Goal: Information Seeking & Learning: Understand process/instructions

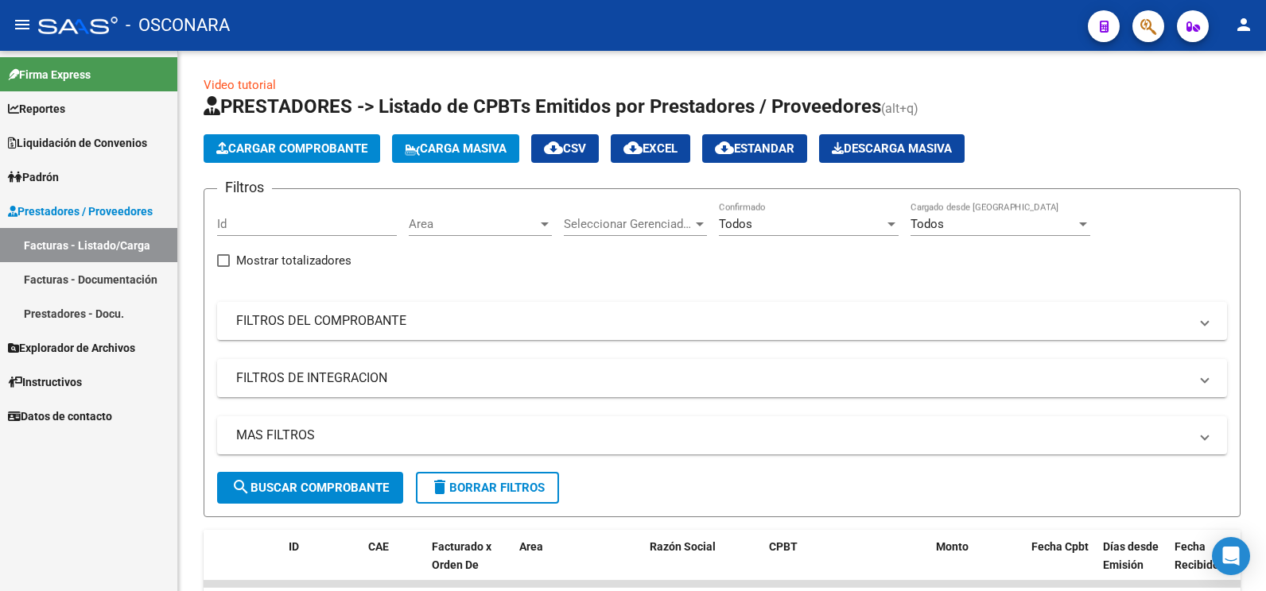
click at [57, 380] on span "Instructivos" at bounding box center [45, 382] width 74 height 17
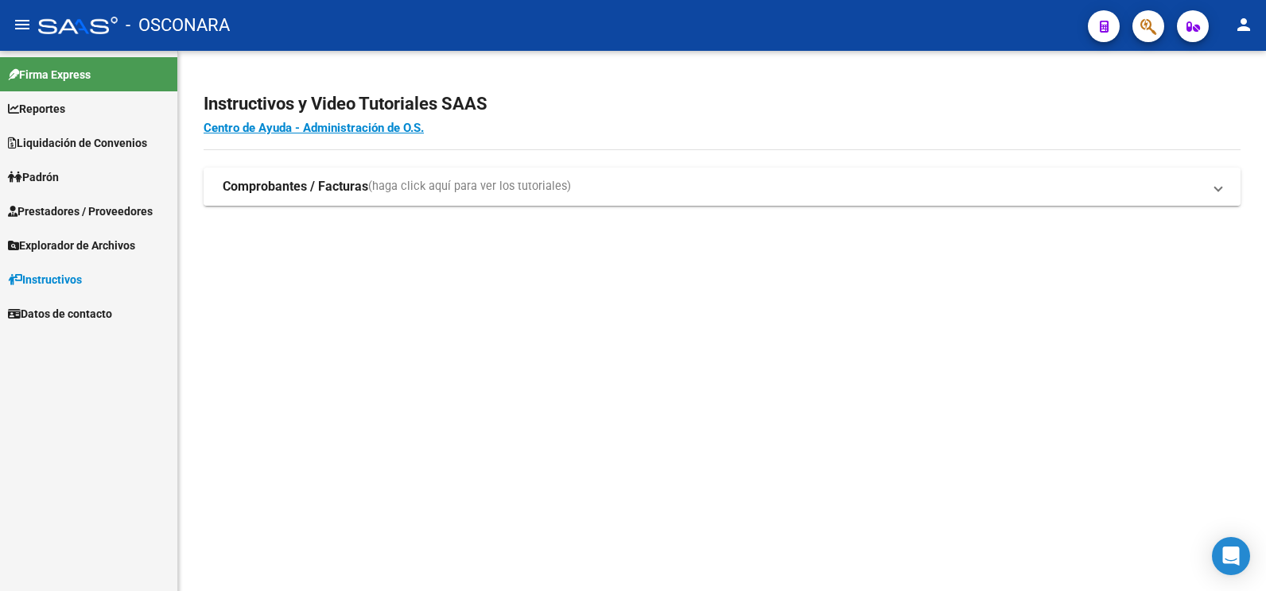
click at [471, 193] on span "(haga click aquí para ver los tutoriales)" at bounding box center [469, 186] width 203 height 17
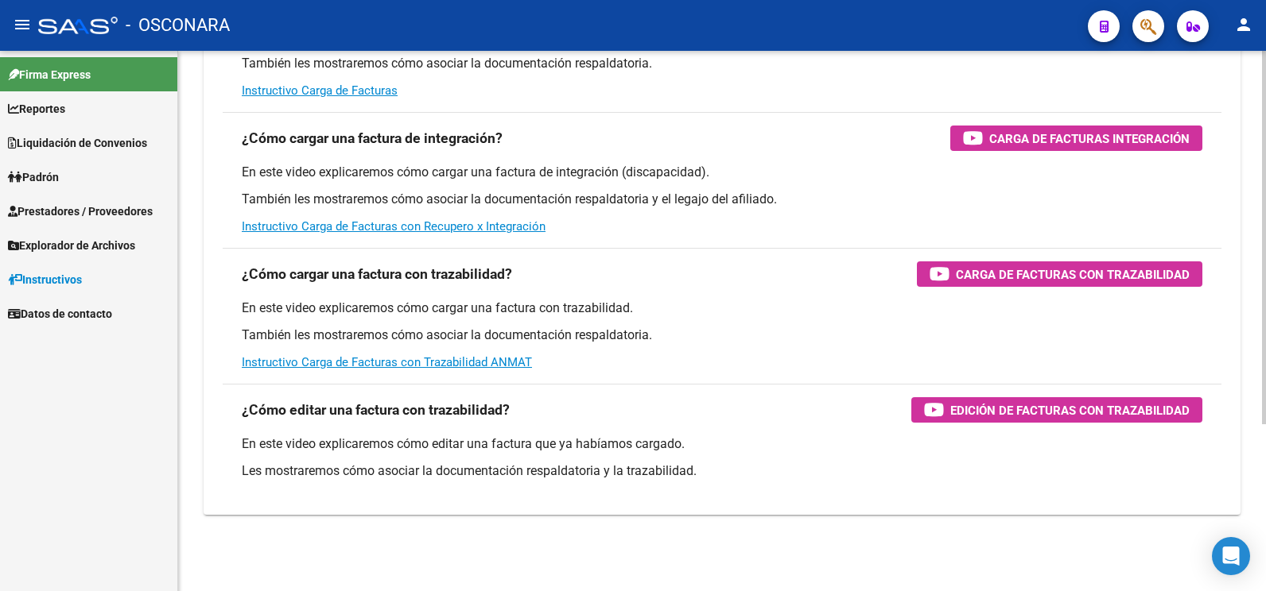
scroll to position [162, 0]
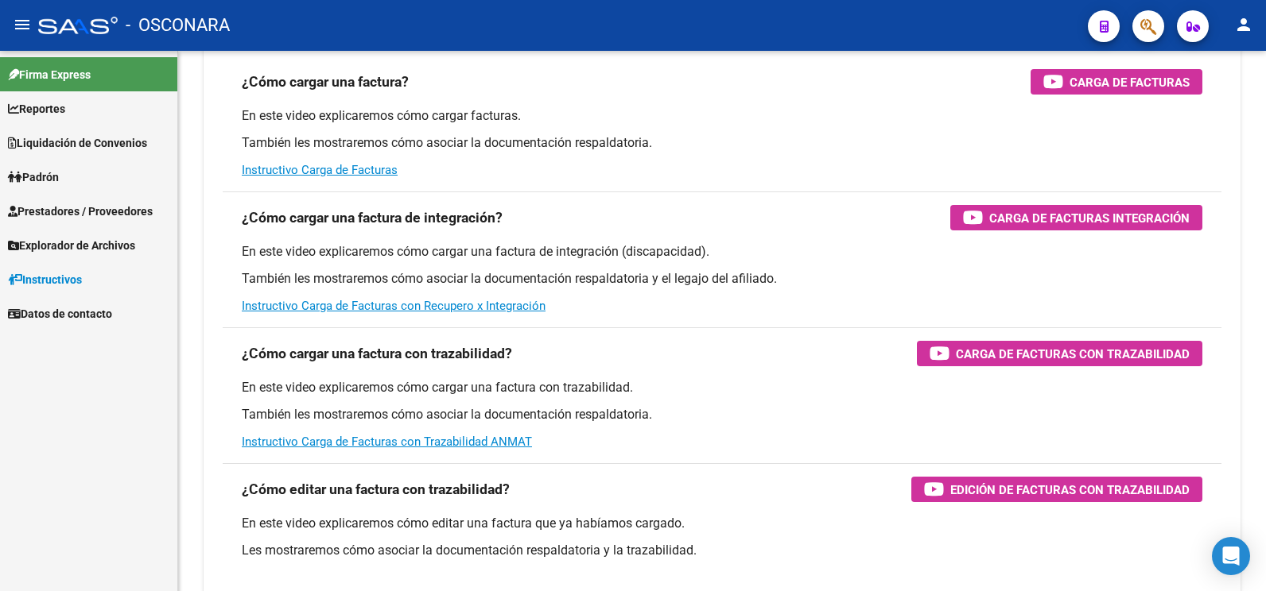
click at [126, 242] on span "Explorador de Archivos" at bounding box center [71, 245] width 127 height 17
click at [112, 204] on span "Prestadores / Proveedores" at bounding box center [80, 211] width 145 height 17
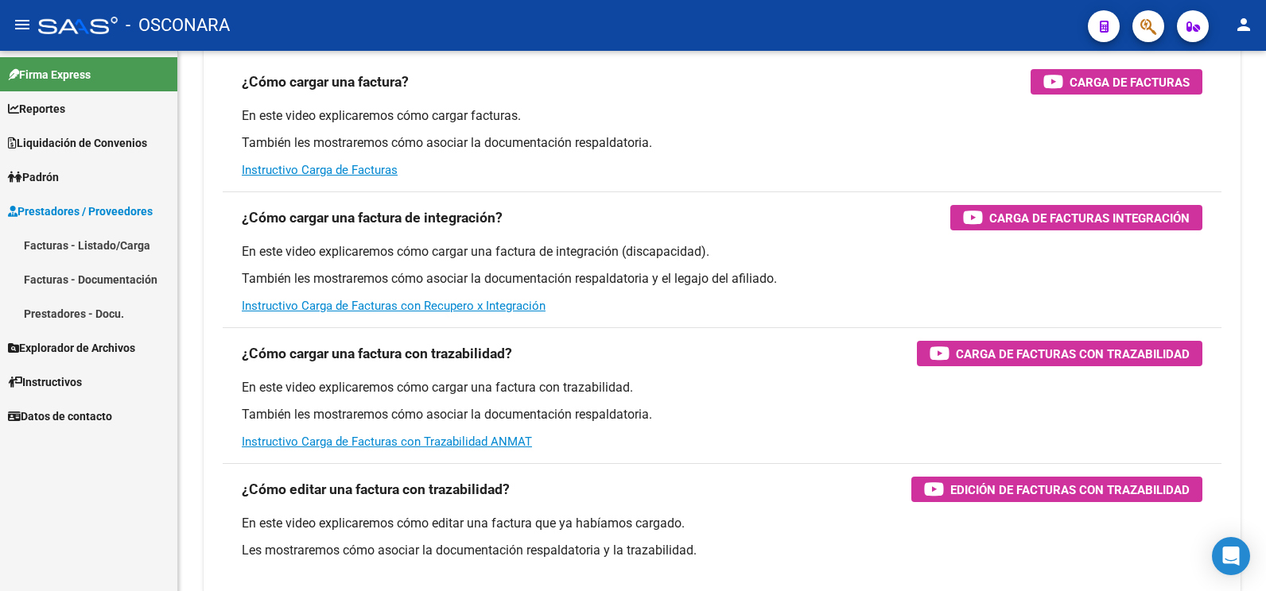
click at [130, 273] on link "Facturas - Documentación" at bounding box center [88, 279] width 177 height 34
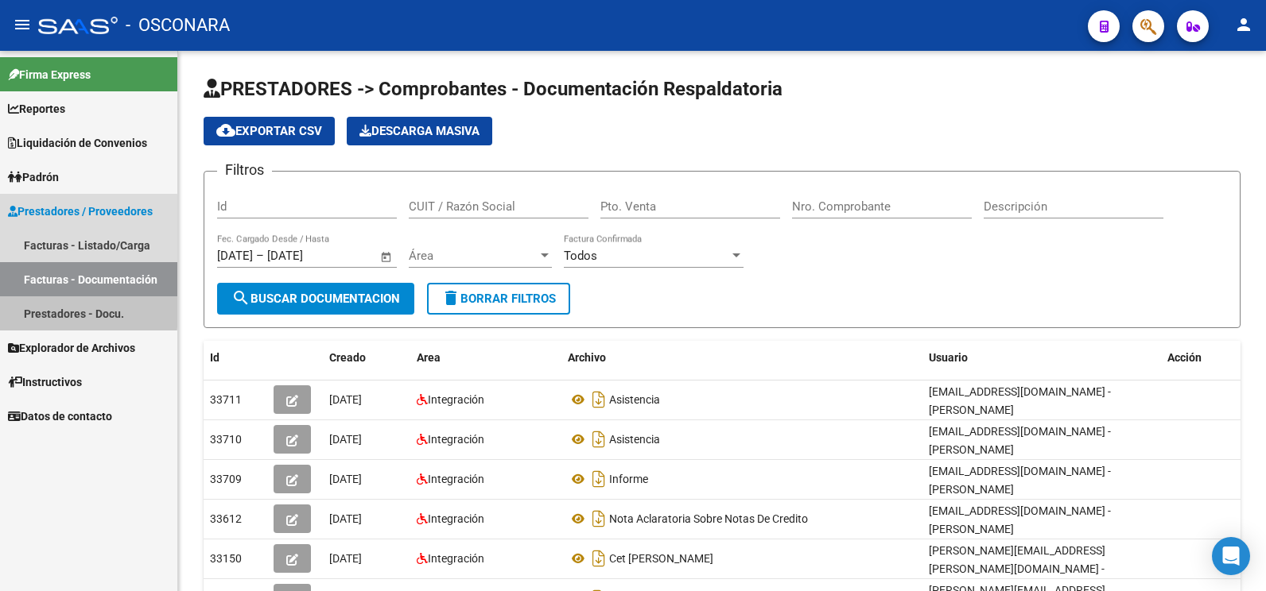
click at [50, 308] on link "Prestadores - Docu." at bounding box center [88, 314] width 177 height 34
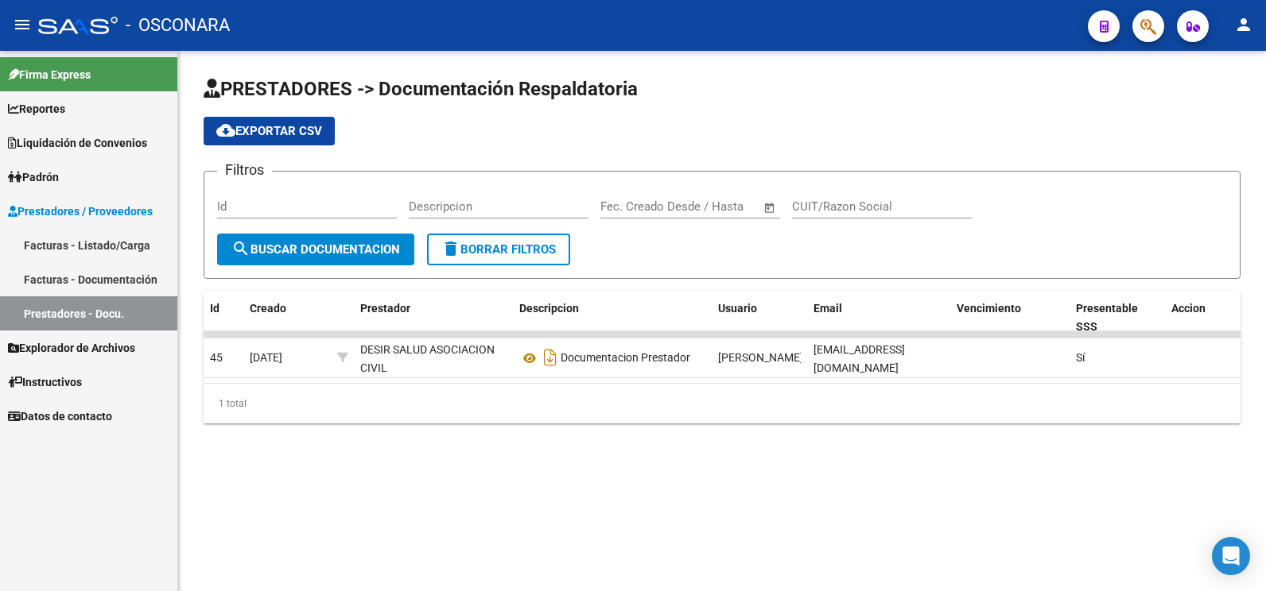
click at [57, 246] on link "Facturas - Listado/Carga" at bounding box center [88, 245] width 177 height 34
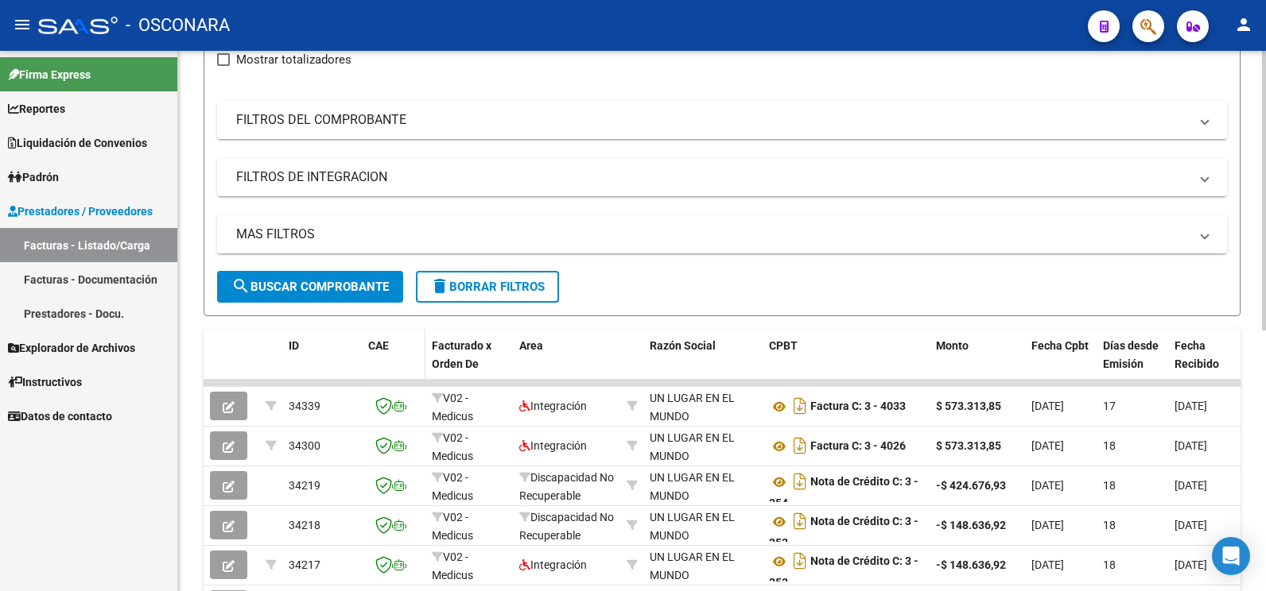
scroll to position [239, 0]
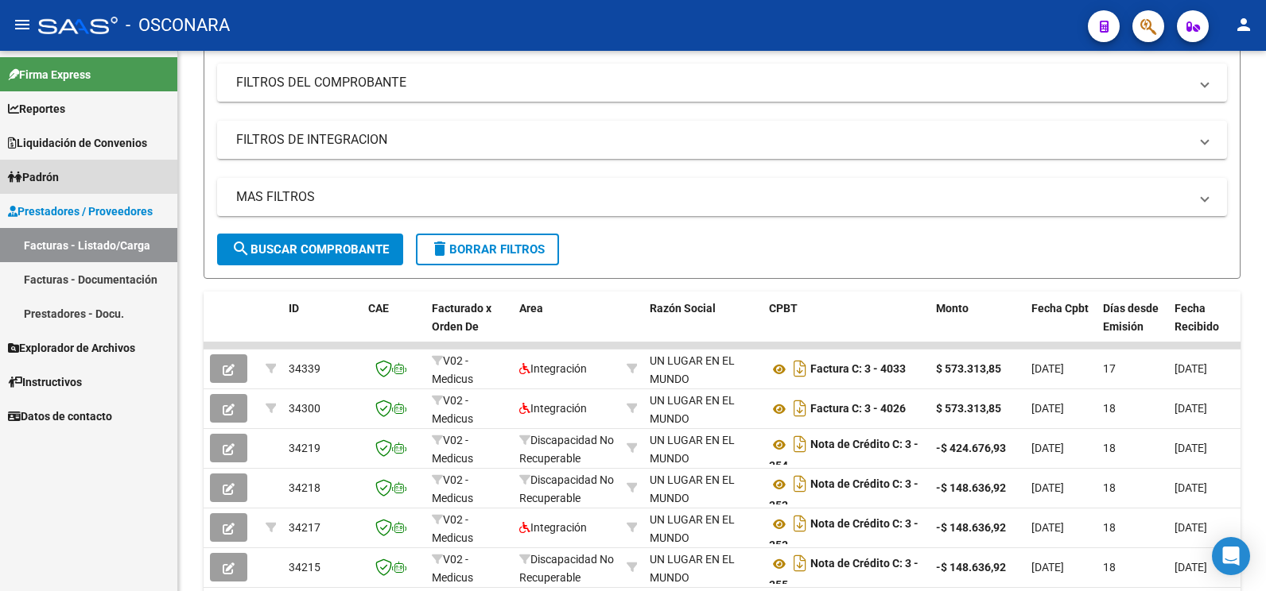
click at [48, 166] on link "Padrón" at bounding box center [88, 177] width 177 height 34
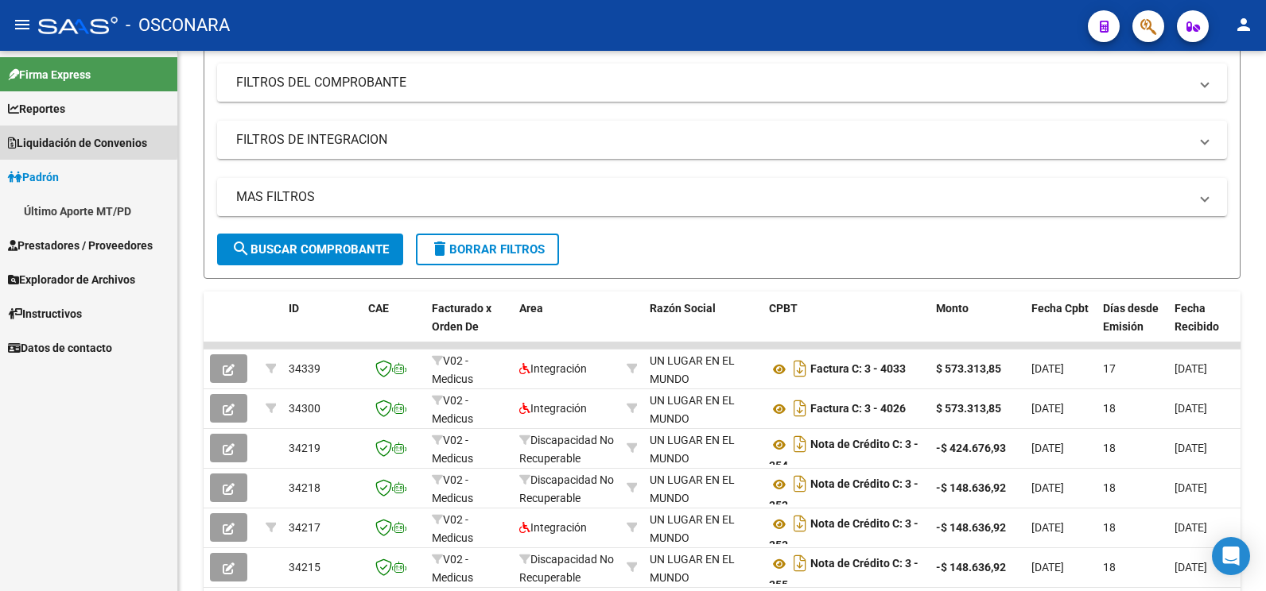
click at [72, 140] on span "Liquidación de Convenios" at bounding box center [77, 142] width 139 height 17
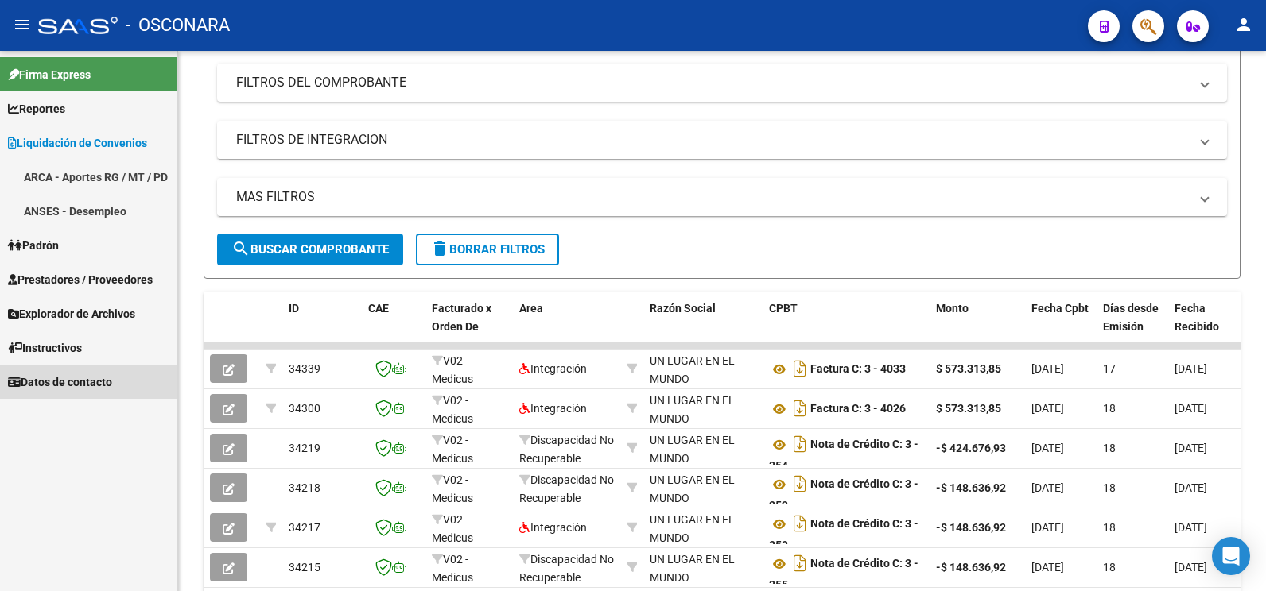
click at [87, 372] on link "Datos de contacto" at bounding box center [88, 382] width 177 height 34
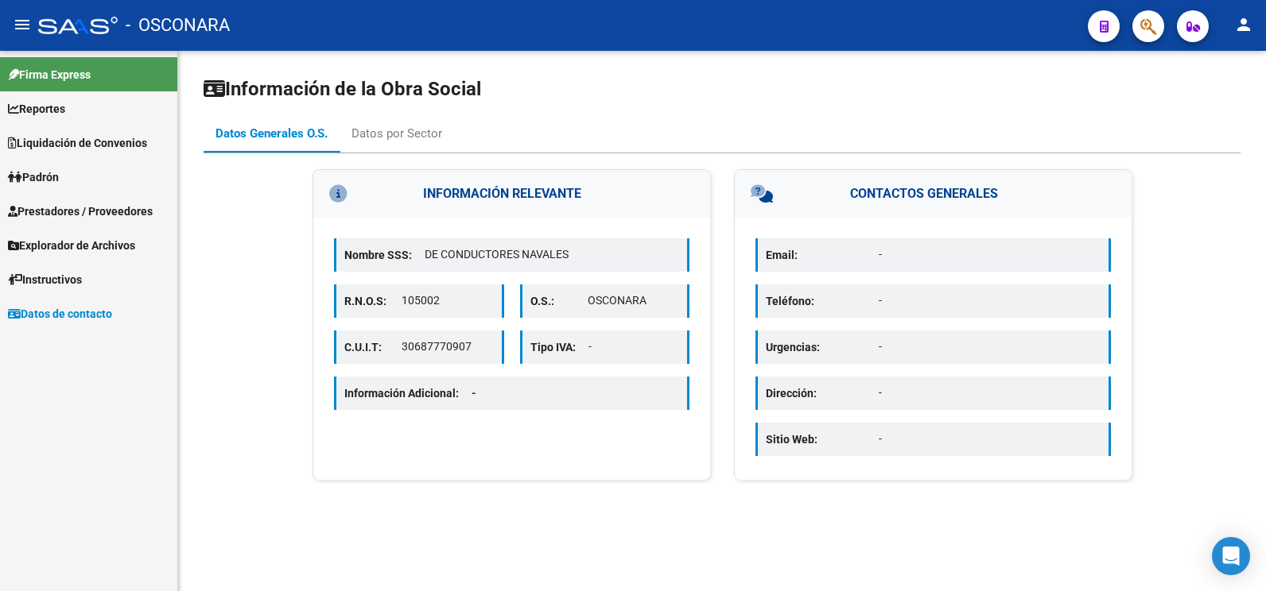
click at [55, 269] on link "Instructivos" at bounding box center [88, 279] width 177 height 34
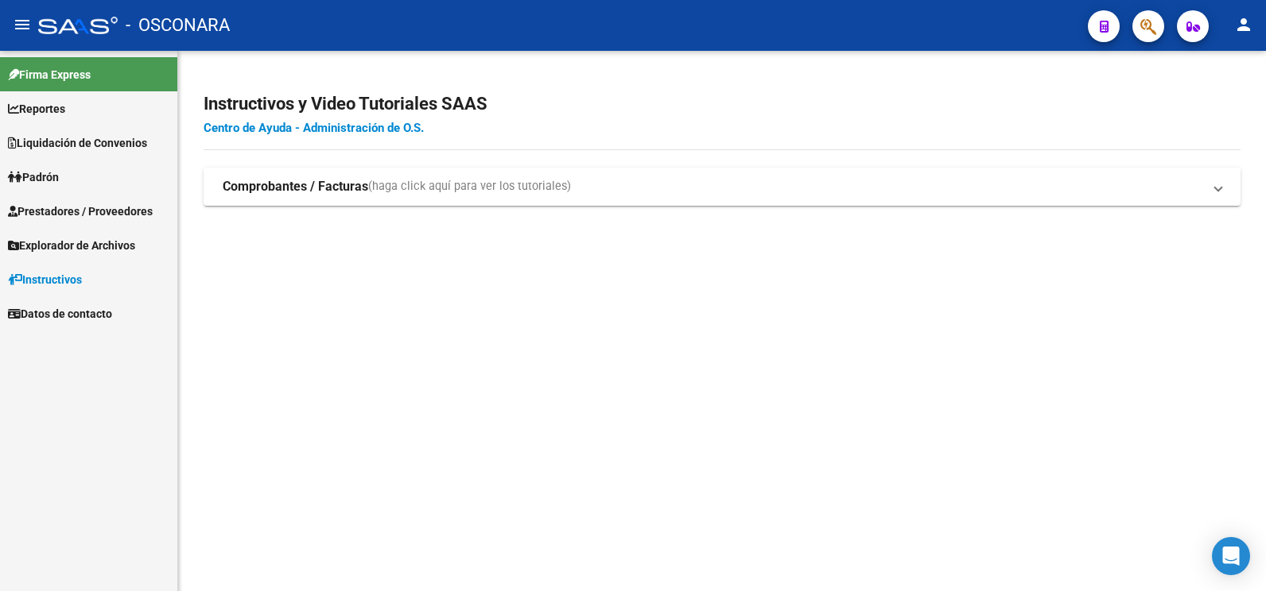
click at [341, 128] on link "Centro de Ayuda - Administración de O.S." at bounding box center [314, 128] width 220 height 14
click at [270, 180] on strong "Comprobantes / Facturas" at bounding box center [295, 186] width 145 height 17
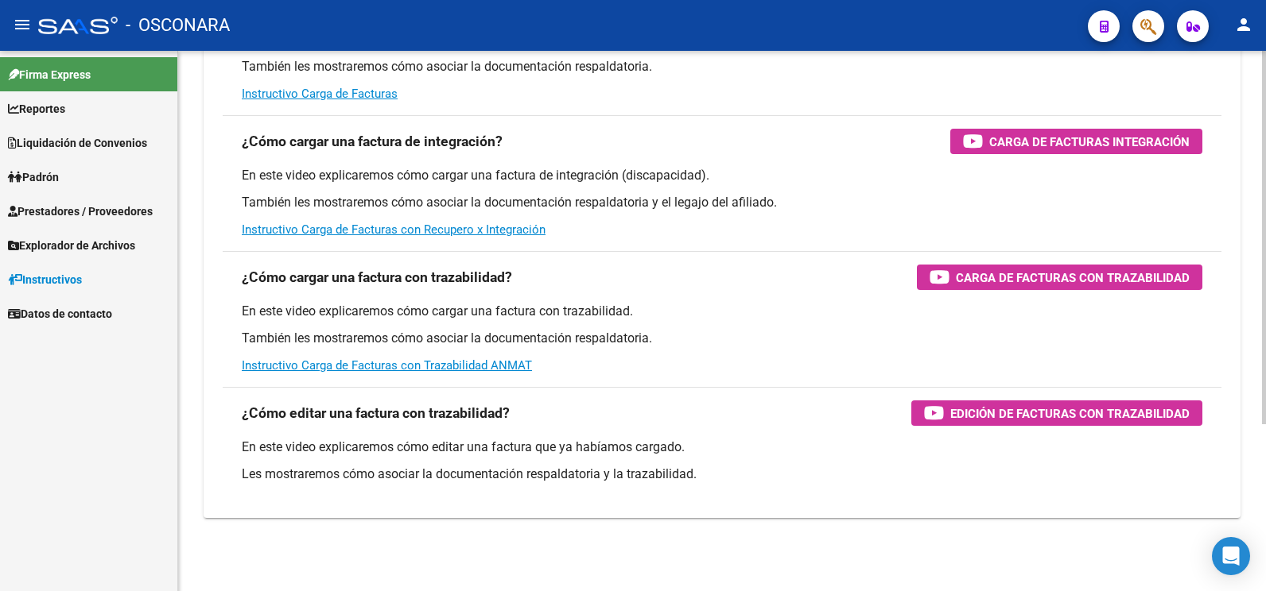
scroll to position [242, 0]
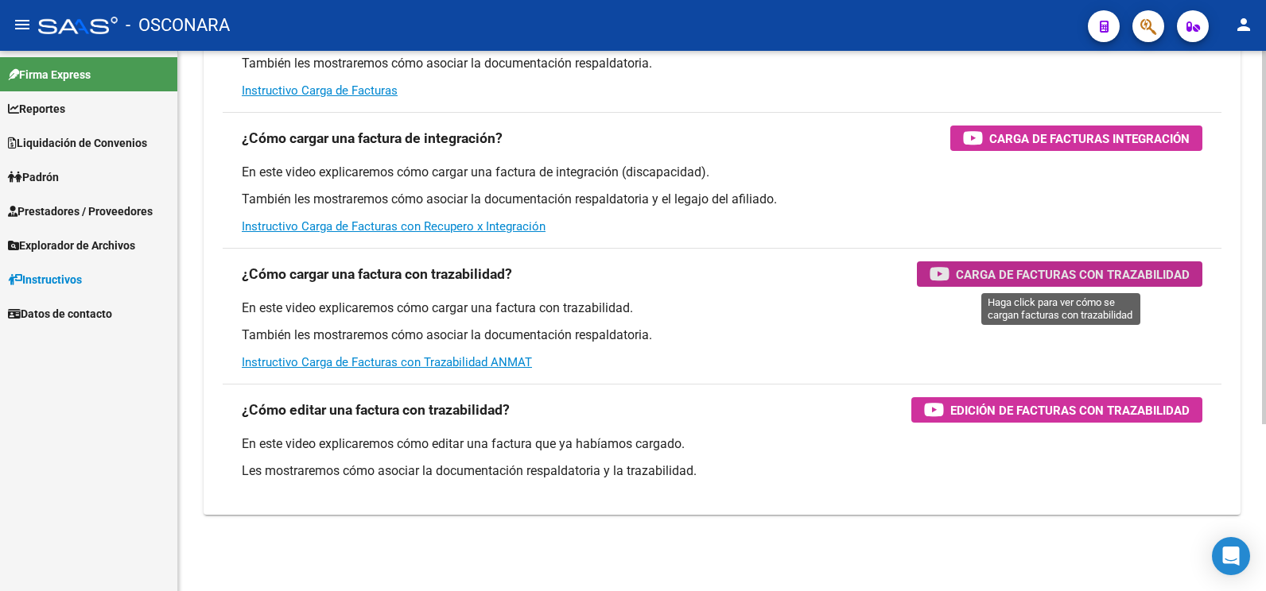
click at [1115, 268] on span "Carga de Facturas con Trazabilidad" at bounding box center [1073, 275] width 234 height 20
click at [79, 139] on span "Liquidación de Convenios" at bounding box center [77, 142] width 139 height 17
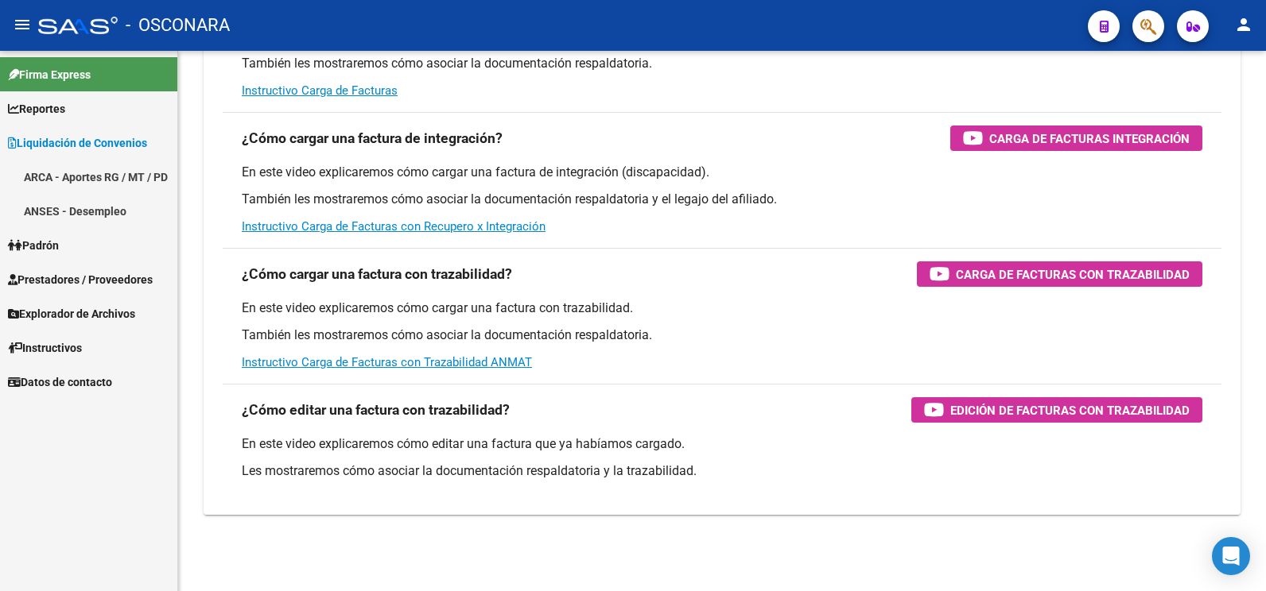
click at [98, 275] on span "Prestadores / Proveedores" at bounding box center [80, 279] width 145 height 17
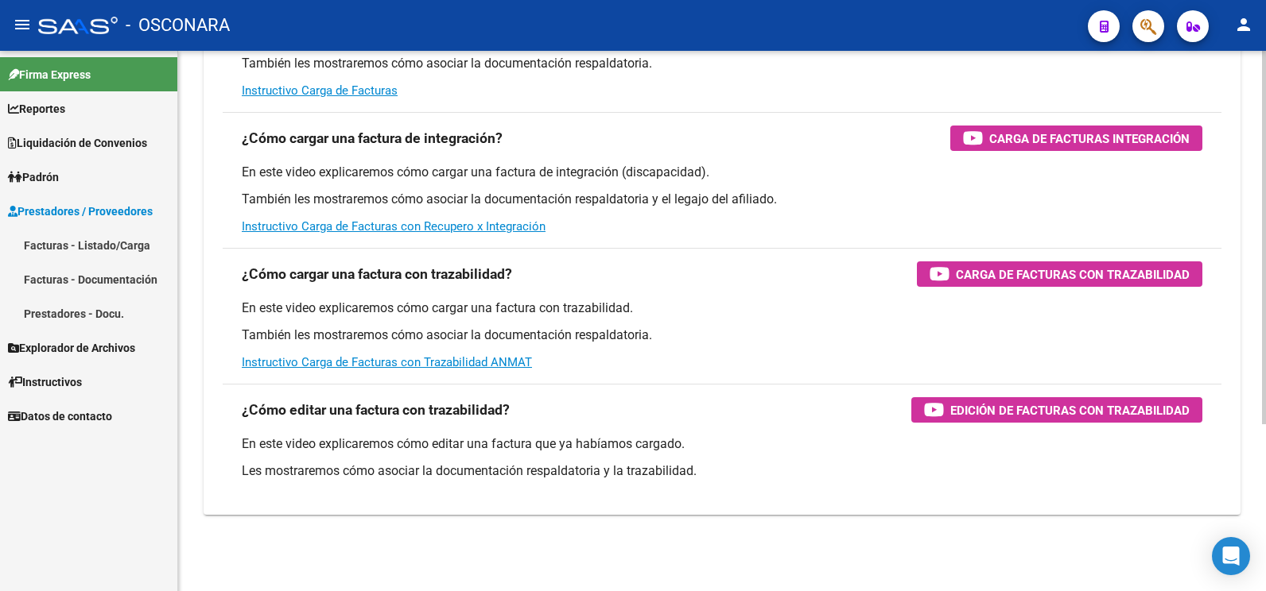
click at [98, 249] on link "Facturas - Listado/Carga" at bounding box center [88, 245] width 177 height 34
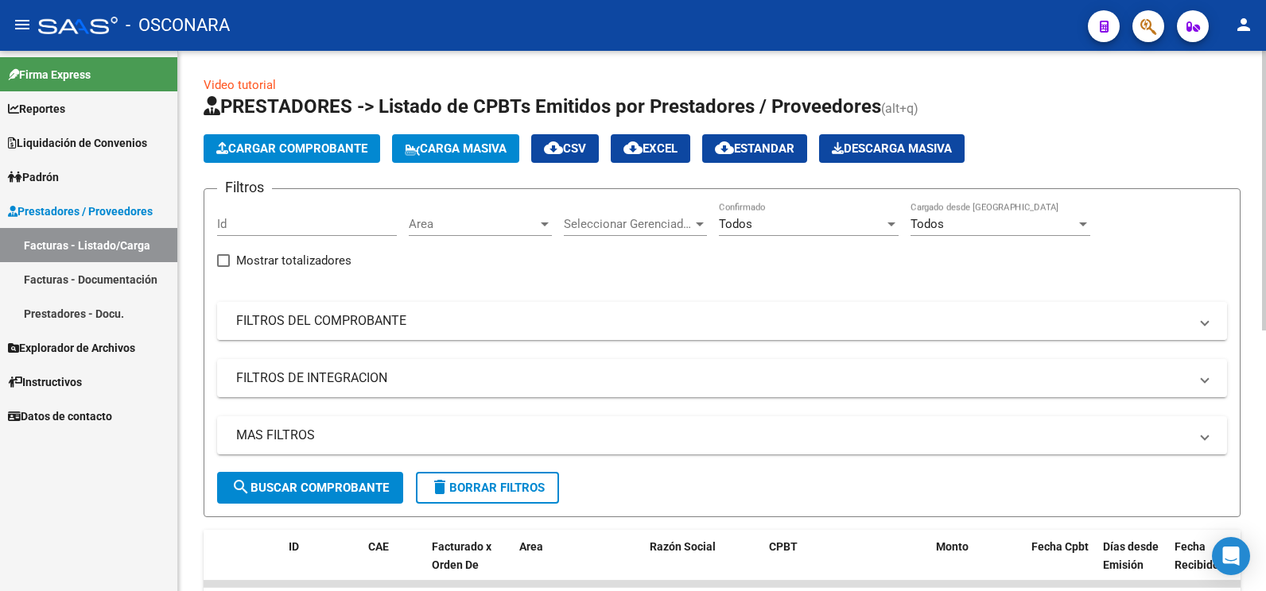
click at [382, 318] on mat-panel-title "FILTROS DEL COMPROBANTE" at bounding box center [712, 320] width 952 height 17
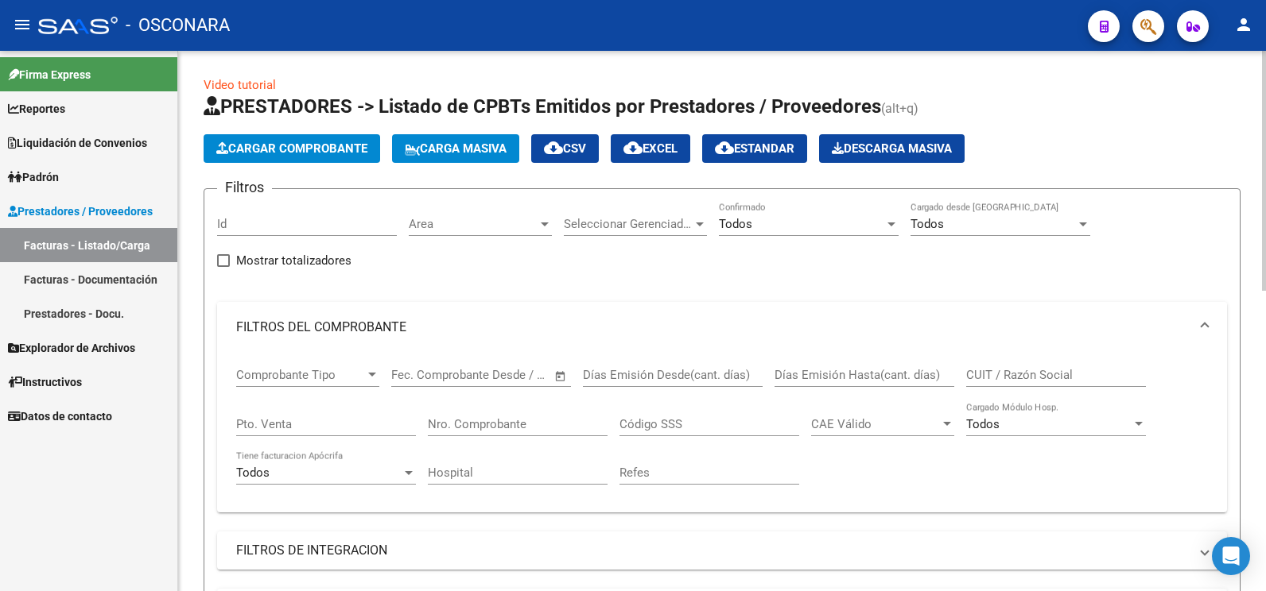
click at [409, 327] on mat-panel-title "FILTROS DEL COMPROBANTE" at bounding box center [712, 327] width 952 height 17
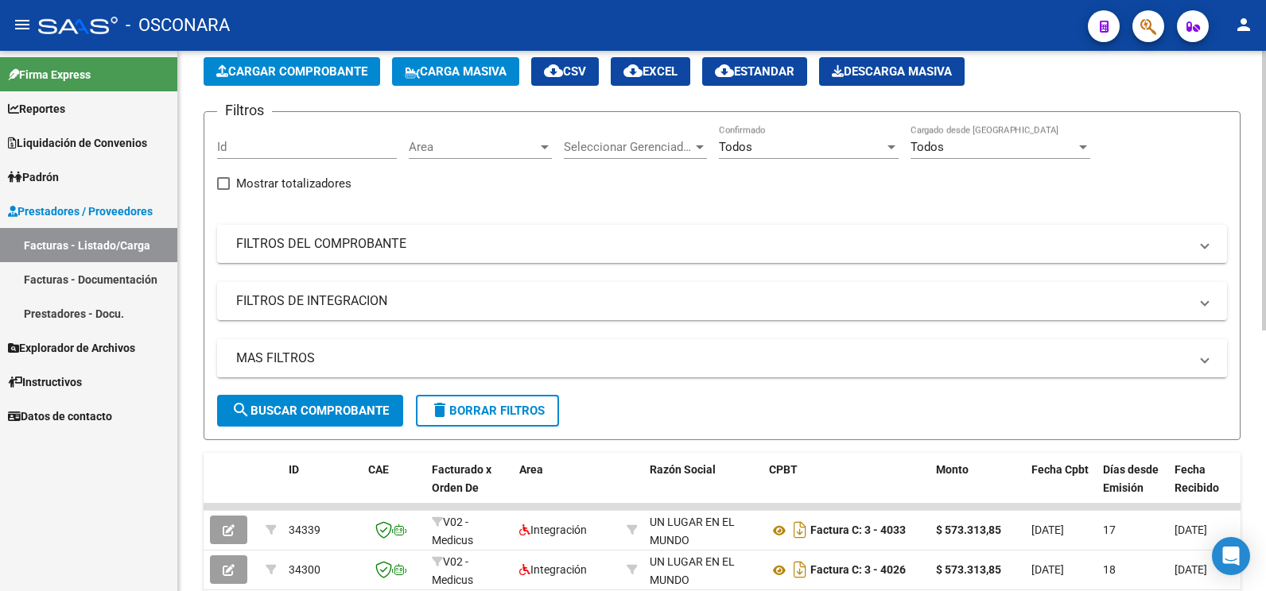
scroll to position [80, 0]
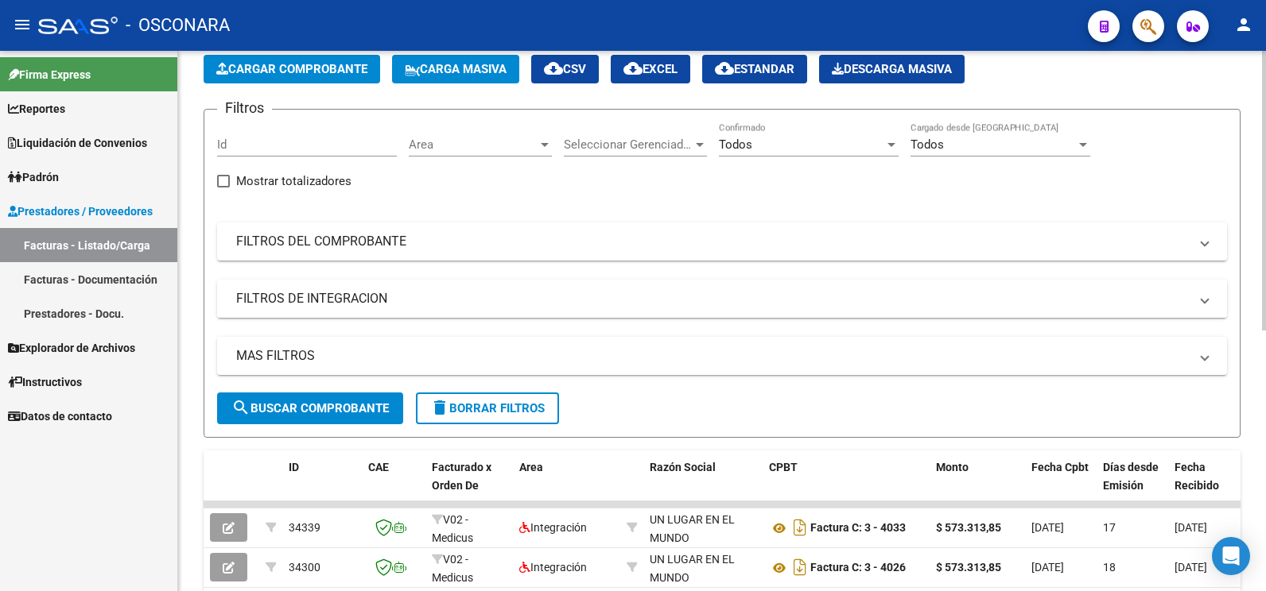
click at [439, 304] on mat-panel-title "FILTROS DE INTEGRACION" at bounding box center [712, 298] width 952 height 17
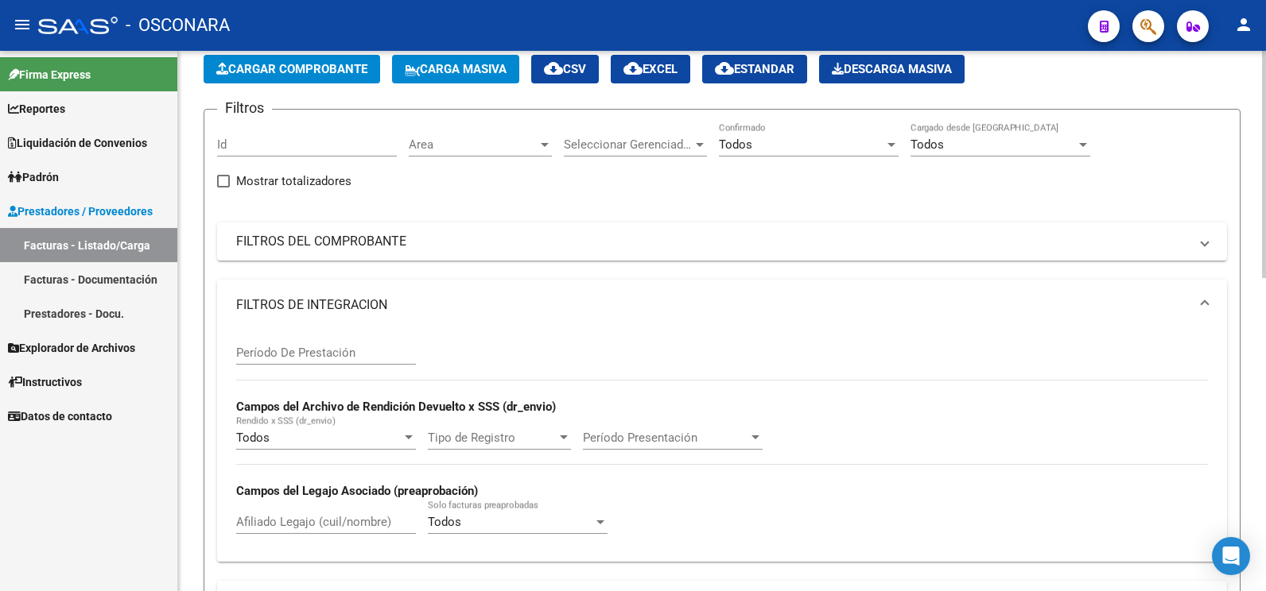
click at [439, 304] on mat-panel-title "FILTROS DE INTEGRACION" at bounding box center [712, 305] width 952 height 17
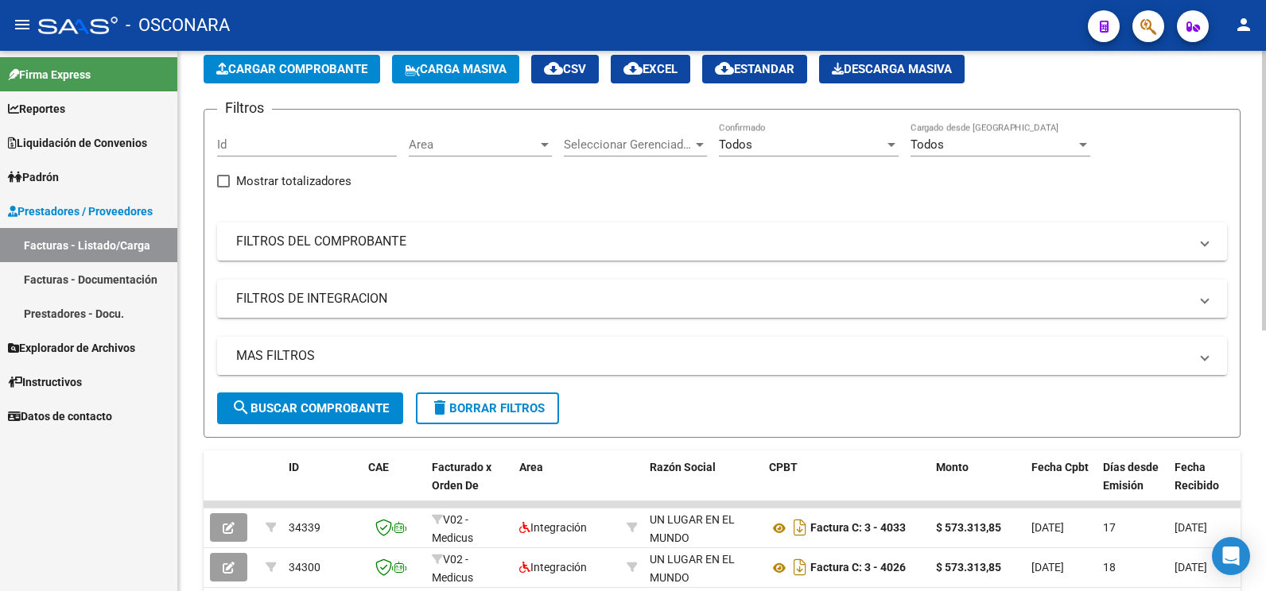
scroll to position [159, 0]
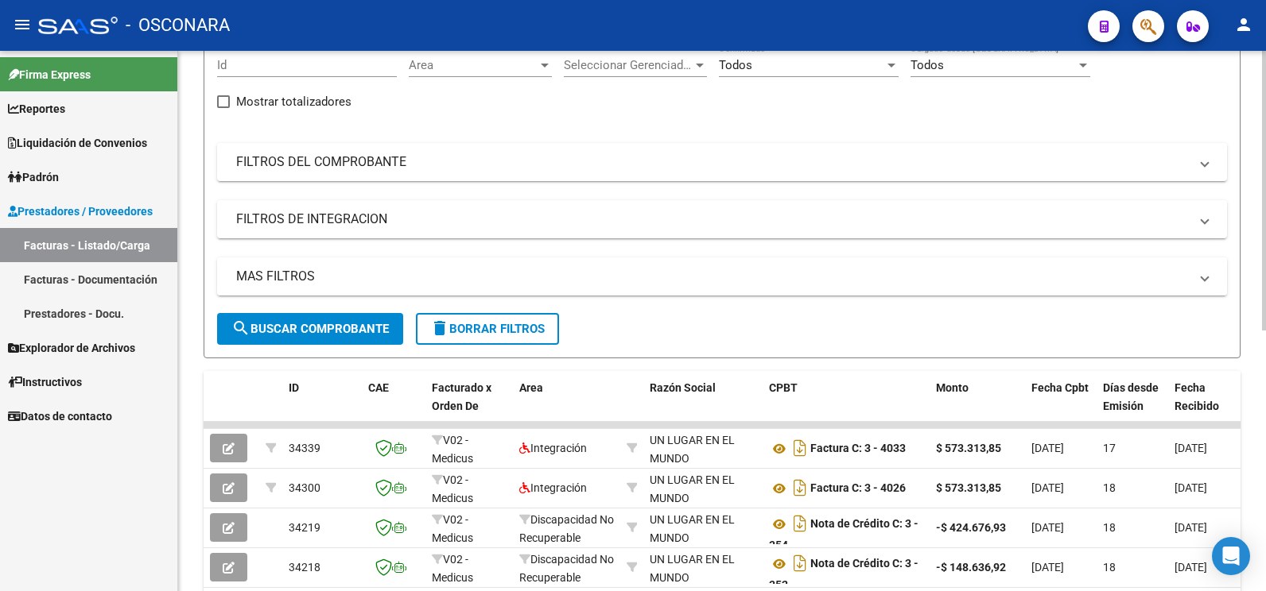
click at [458, 273] on mat-panel-title "MAS FILTROS" at bounding box center [712, 276] width 952 height 17
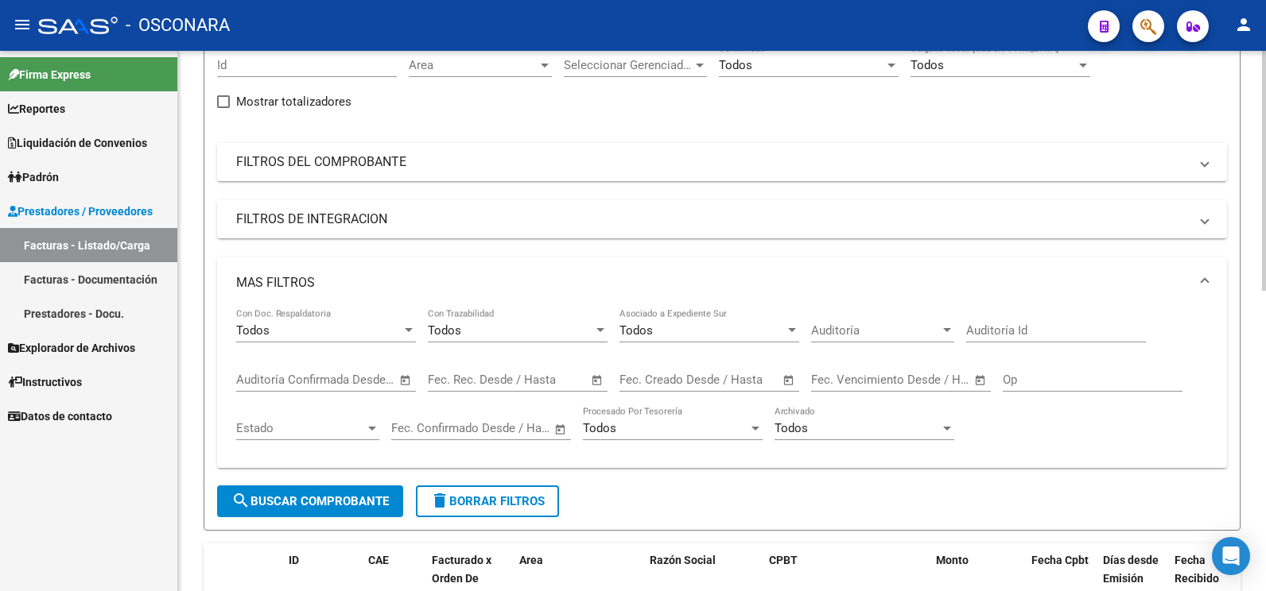
scroll to position [239, 0]
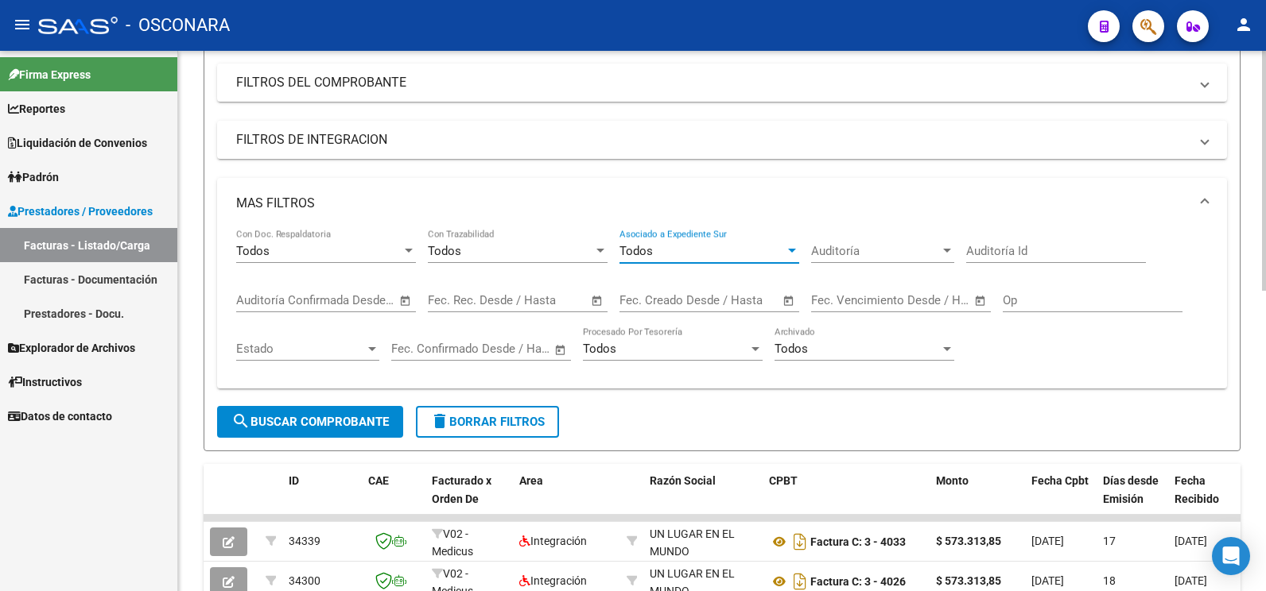
click at [664, 254] on div "Todos" at bounding box center [701, 251] width 165 height 14
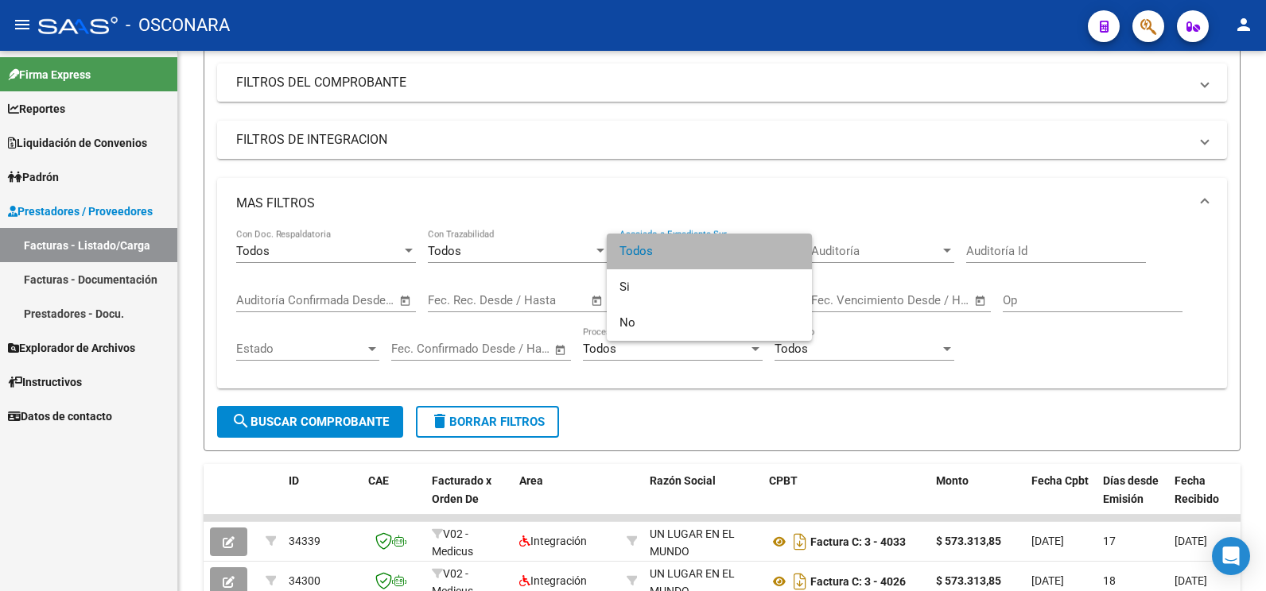
click at [701, 240] on span "Todos" at bounding box center [709, 252] width 180 height 36
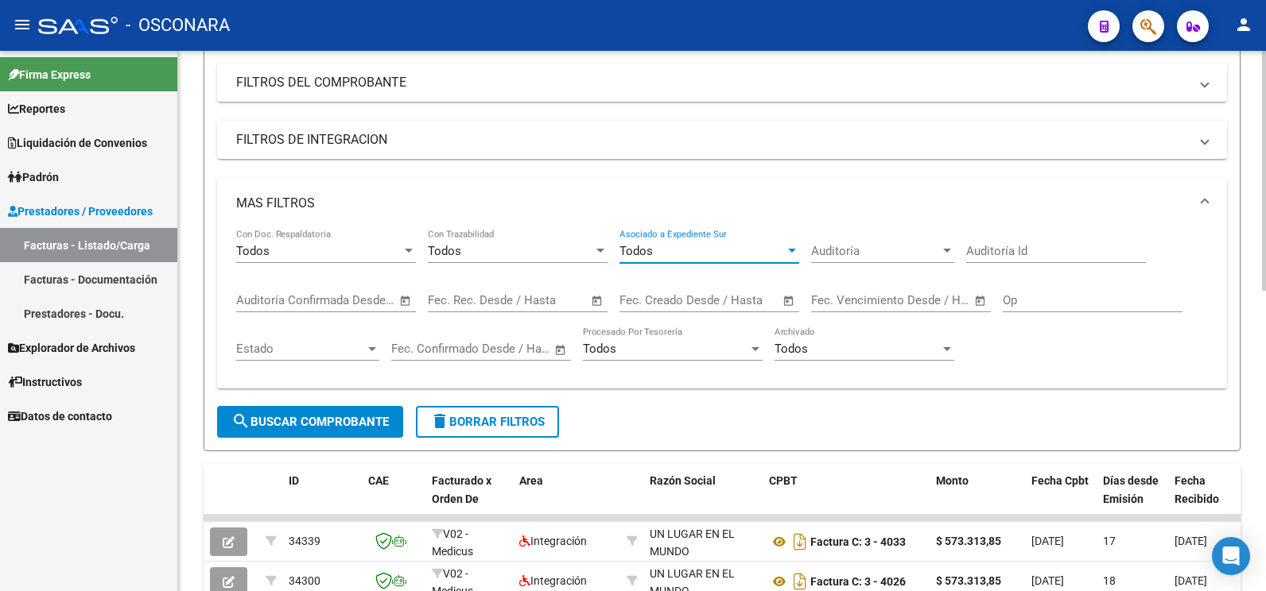
click at [876, 245] on span "Auditoría" at bounding box center [875, 251] width 129 height 14
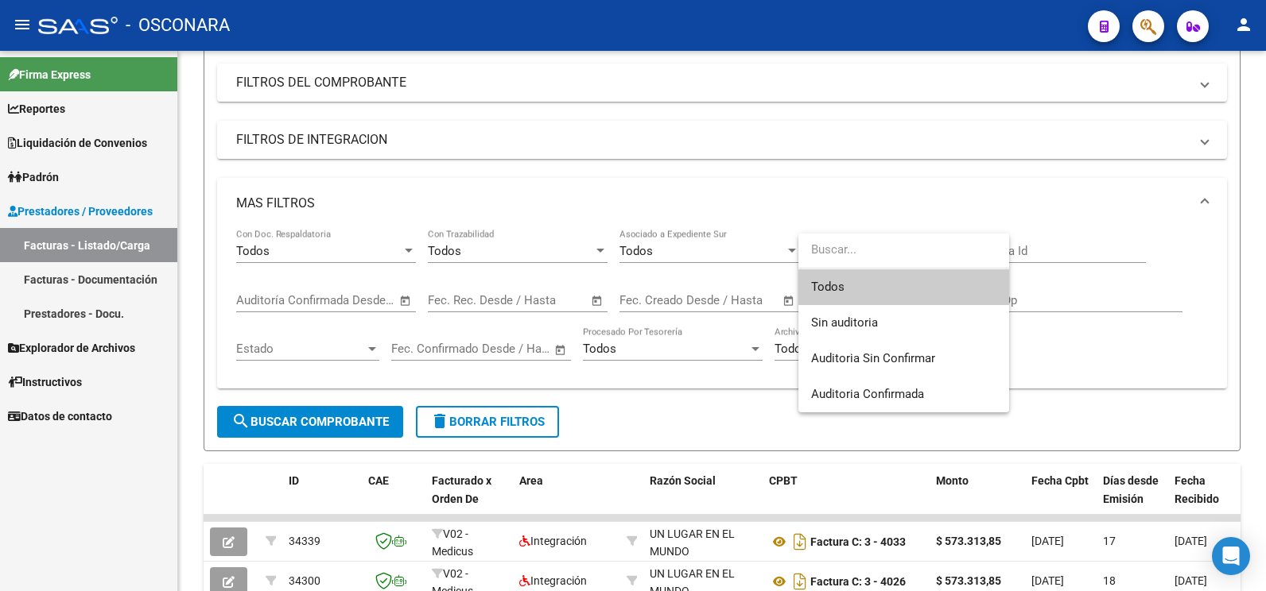
click at [903, 245] on input "dropdown search" at bounding box center [903, 250] width 211 height 36
click at [705, 405] on div at bounding box center [633, 295] width 1266 height 591
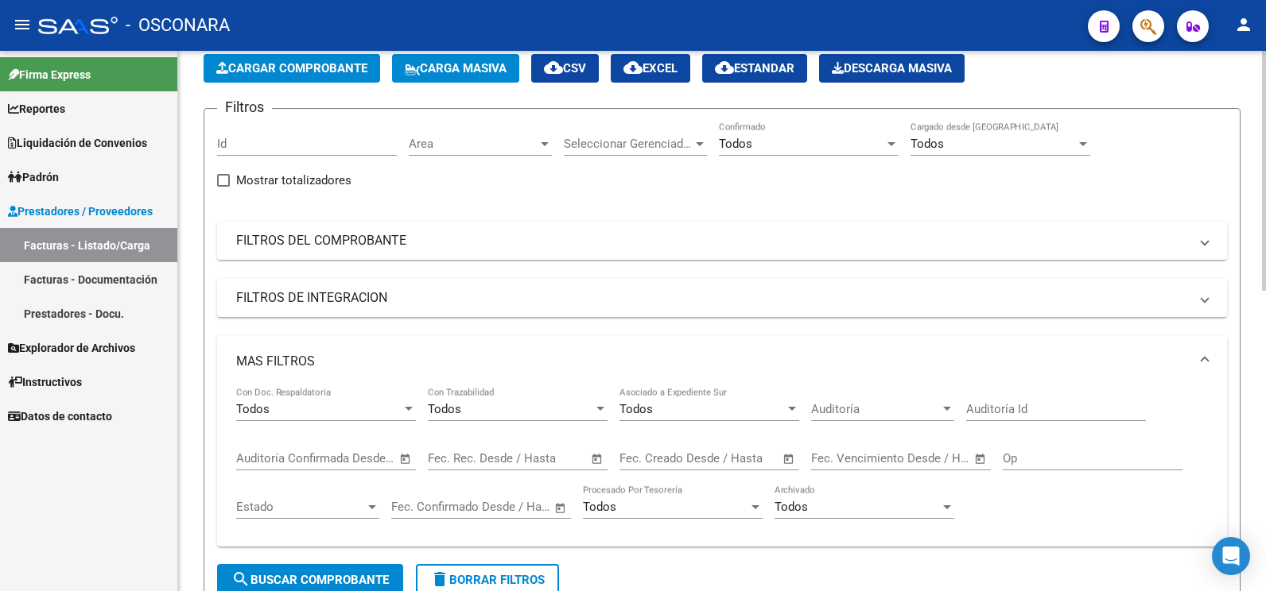
scroll to position [80, 0]
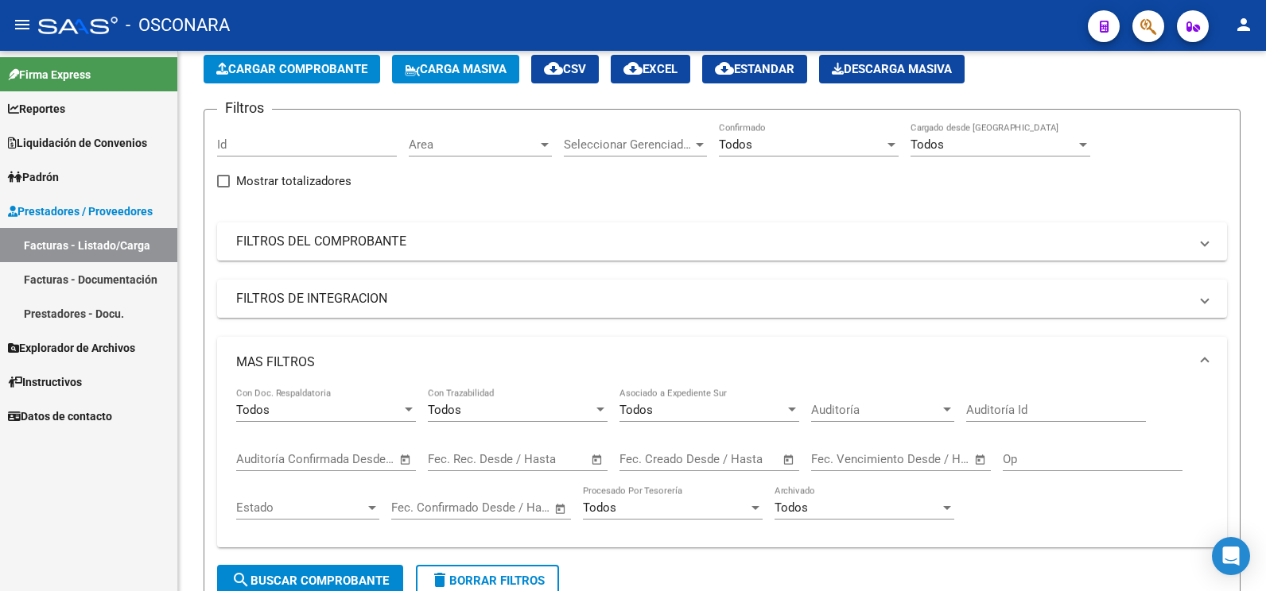
click at [128, 281] on link "Facturas - Documentación" at bounding box center [88, 279] width 177 height 34
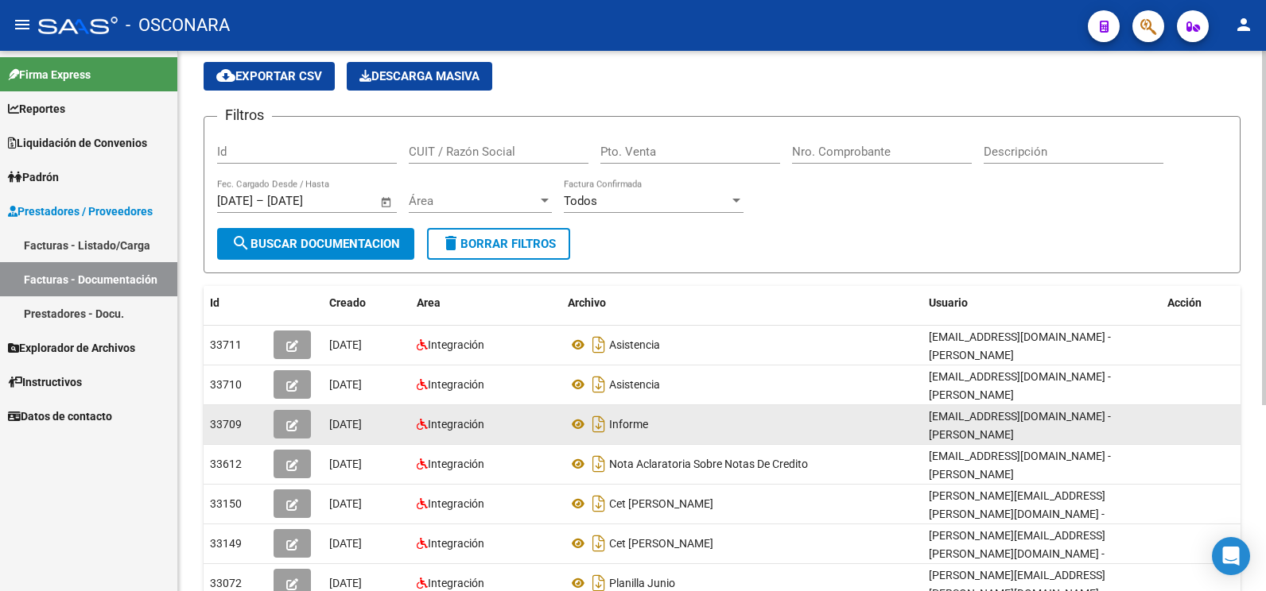
scroll to position [80, 0]
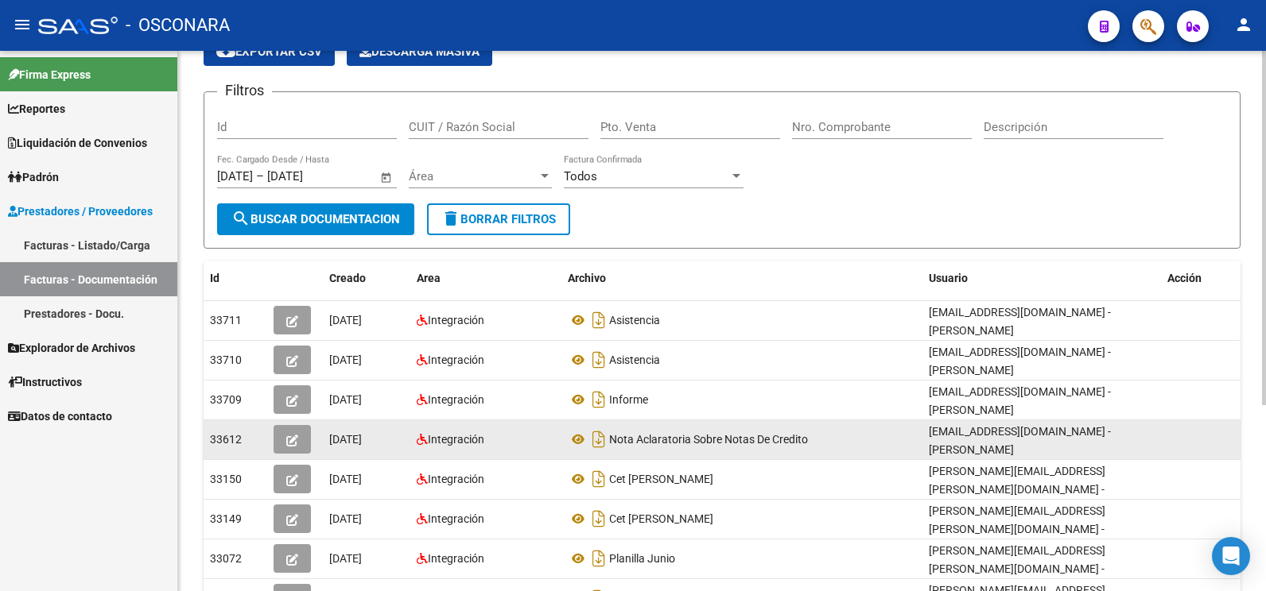
click at [288, 438] on icon "button" at bounding box center [292, 441] width 12 height 12
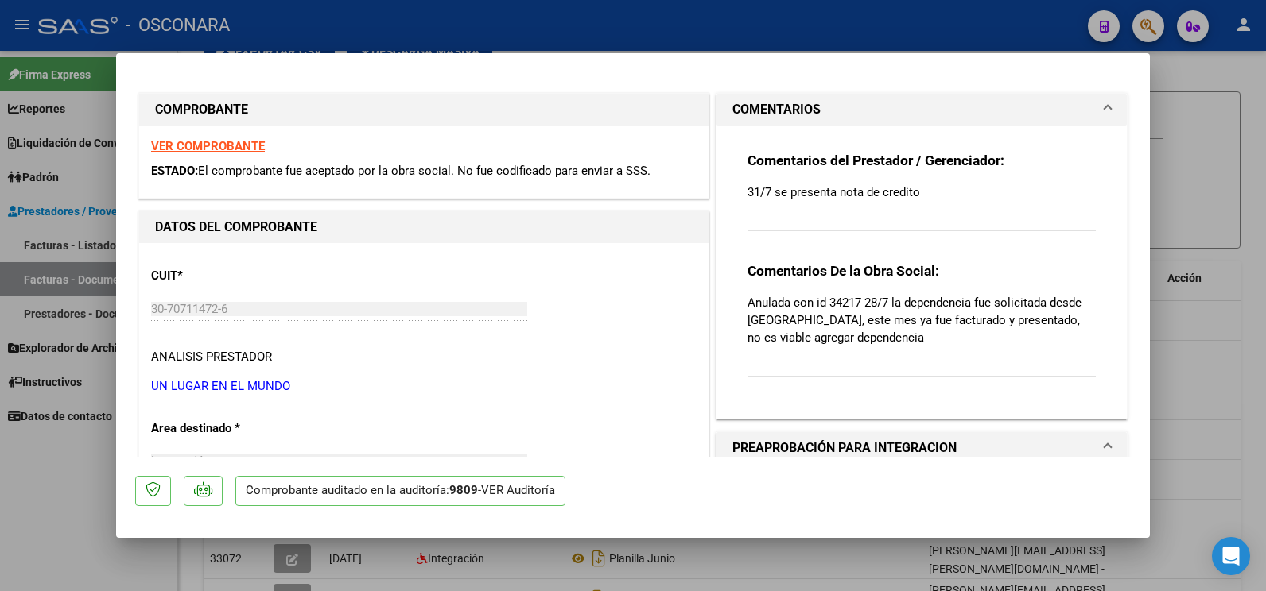
click at [225, 148] on strong "VER COMPROBANTE" at bounding box center [208, 146] width 114 height 14
click at [1264, 319] on div at bounding box center [633, 295] width 1266 height 591
type input "$ 0,00"
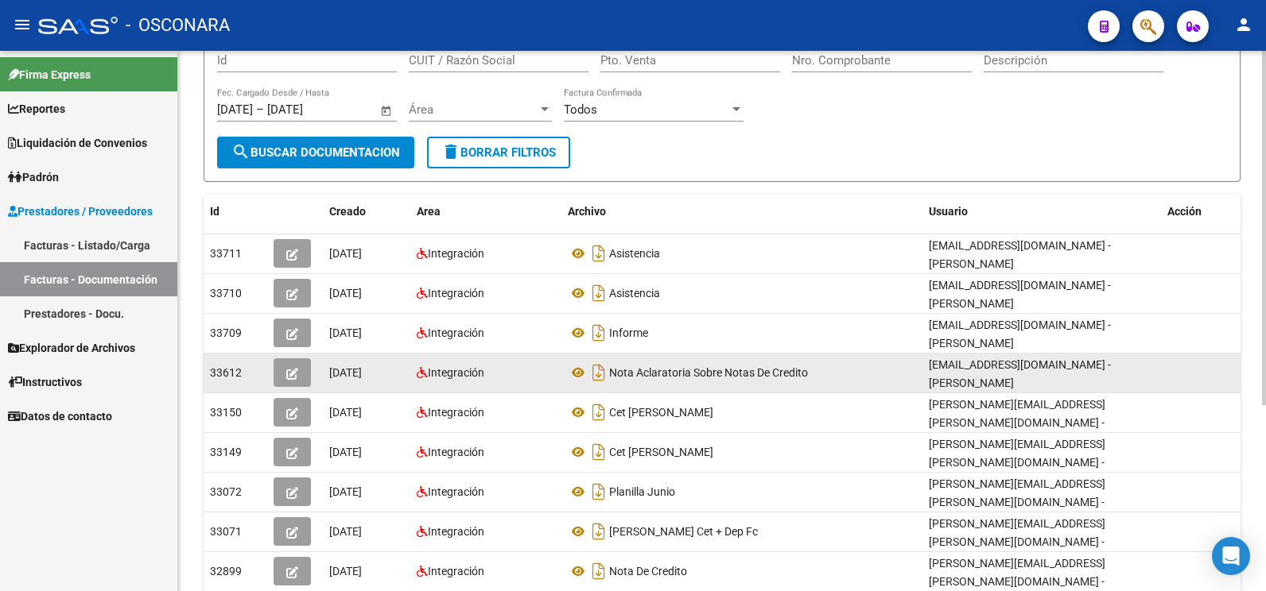
scroll to position [159, 0]
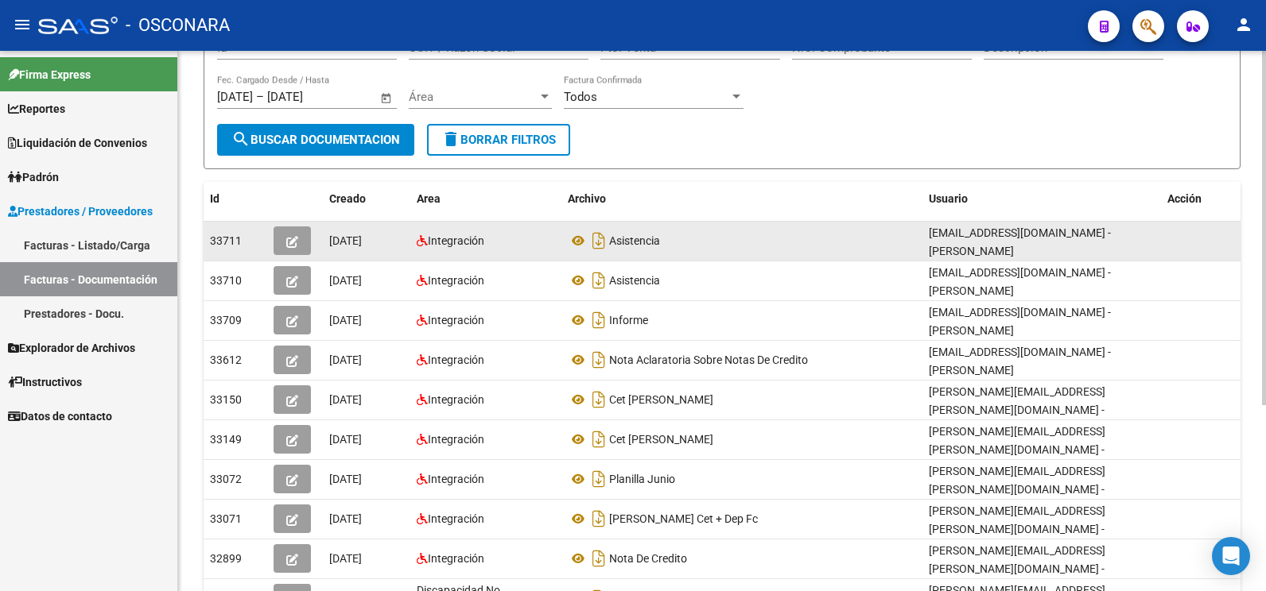
click at [293, 245] on icon "button" at bounding box center [292, 242] width 12 height 12
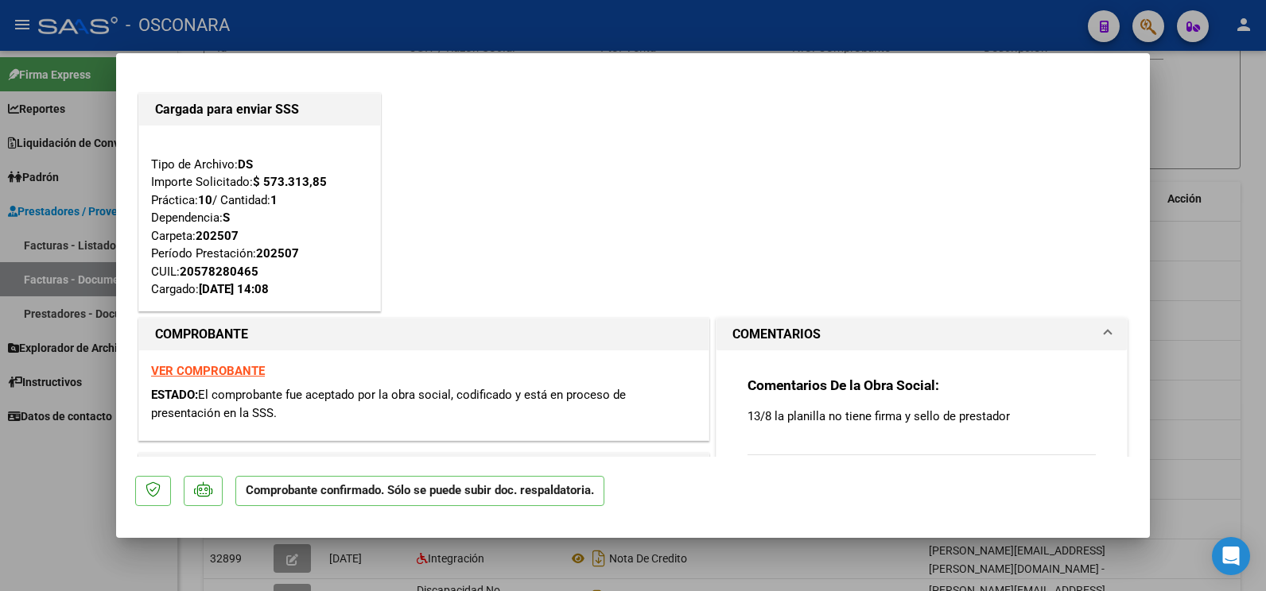
click at [227, 370] on strong "VER COMPROBANTE" at bounding box center [208, 371] width 114 height 14
